Goal: Task Accomplishment & Management: Use online tool/utility

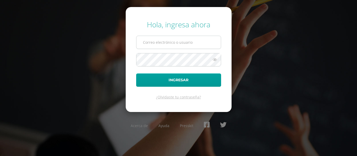
click at [167, 41] on input "text" at bounding box center [178, 42] width 84 height 13
type input "[PERSON_NAME][EMAIL_ADDRESS][DOMAIN_NAME]"
click at [136, 74] on button "Ingresar" at bounding box center [178, 80] width 85 height 13
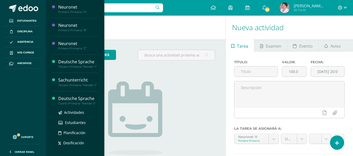
click at [70, 102] on div "Deutsche Sprache" at bounding box center [78, 99] width 40 height 6
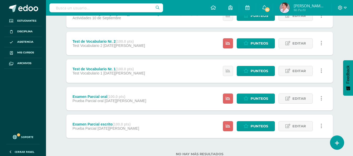
scroll to position [167, 0]
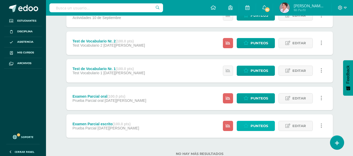
click at [260, 125] on span "Punteos" at bounding box center [260, 126] width 18 height 10
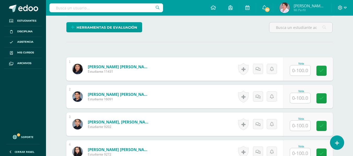
scroll to position [124, 0]
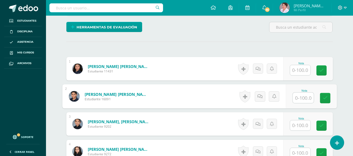
click at [296, 98] on input "text" at bounding box center [303, 98] width 21 height 10
type input "100"
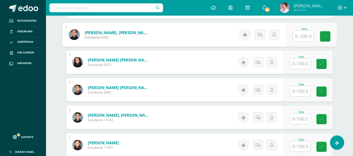
scroll to position [214, 0]
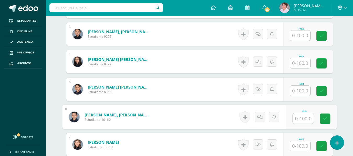
click at [299, 117] on input "text" at bounding box center [303, 119] width 21 height 10
type input "97"
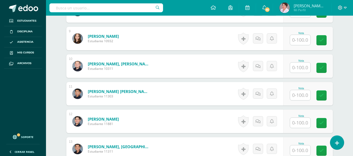
scroll to position [378, 0]
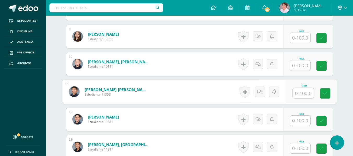
click at [303, 95] on input "text" at bounding box center [303, 93] width 21 height 10
type input "93"
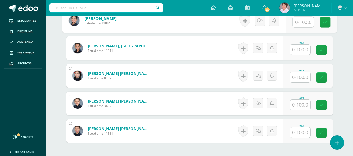
scroll to position [476, 0]
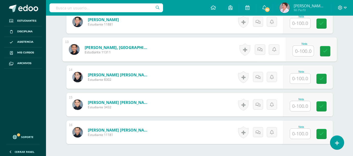
click at [299, 53] on input "text" at bounding box center [303, 51] width 21 height 10
type input "84"
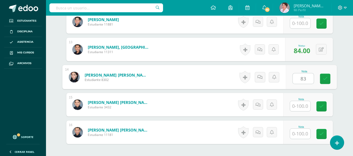
type input "83"
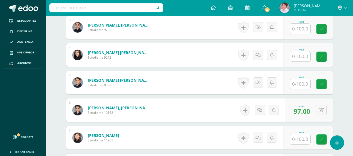
scroll to position [214, 0]
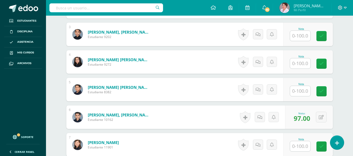
click at [304, 62] on input "text" at bounding box center [300, 64] width 20 height 10
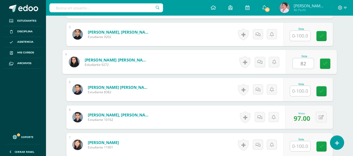
type input "82"
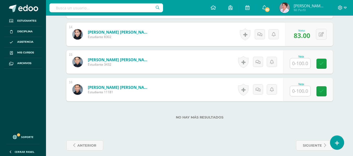
scroll to position [519, 0]
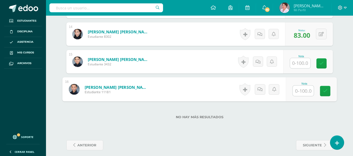
click at [300, 90] on input "text" at bounding box center [303, 91] width 21 height 10
type input "74"
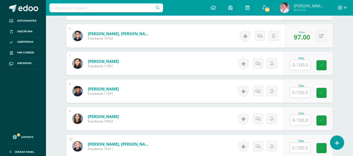
scroll to position [295, 0]
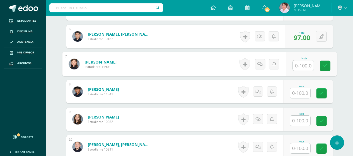
click at [305, 66] on input "text" at bounding box center [303, 66] width 21 height 10
type input "71"
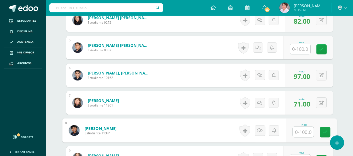
scroll to position [255, 0]
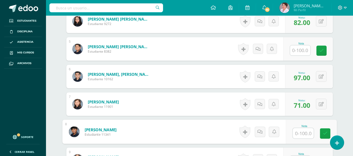
click at [306, 52] on input "text" at bounding box center [300, 50] width 20 height 10
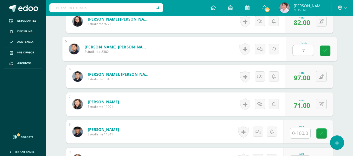
type input "71"
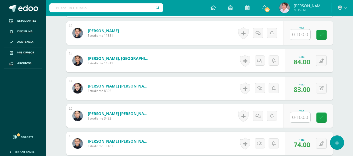
scroll to position [490, 0]
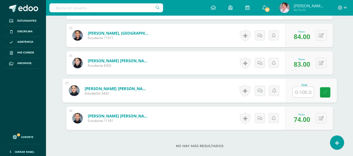
click at [300, 92] on input "text" at bounding box center [303, 92] width 21 height 10
type input "69"
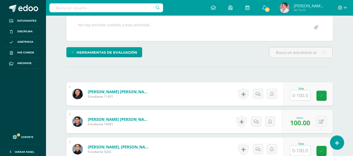
scroll to position [99, 0]
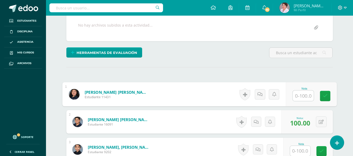
click at [300, 94] on input "text" at bounding box center [303, 96] width 21 height 10
type input "63"
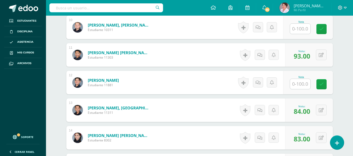
scroll to position [416, 0]
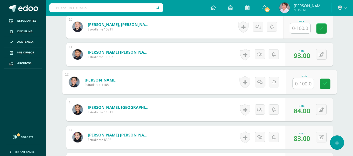
click at [301, 84] on input "text" at bounding box center [303, 84] width 21 height 10
type input "60"
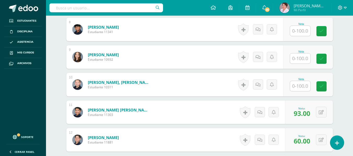
scroll to position [357, 0]
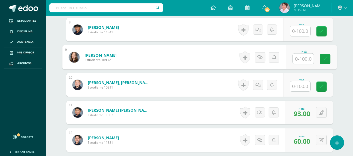
click at [302, 59] on input "text" at bounding box center [303, 59] width 21 height 10
type input "58"
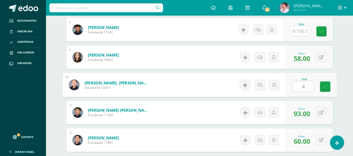
type input "48"
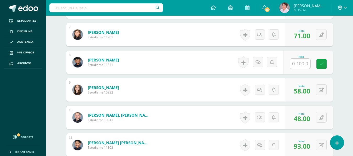
scroll to position [322, 0]
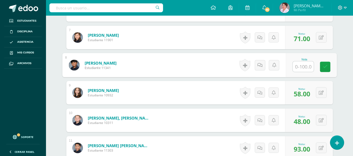
click at [301, 68] on input "text" at bounding box center [303, 67] width 21 height 10
type input "34"
